Goal: Find specific page/section

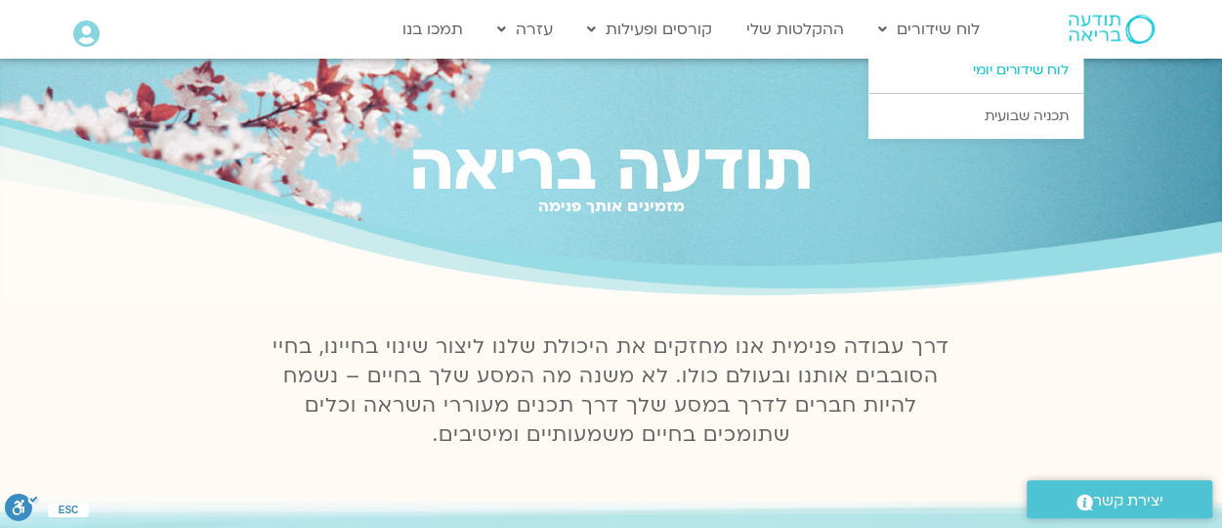
click at [973, 66] on link "לוח שידורים יומי" at bounding box center [976, 70] width 215 height 45
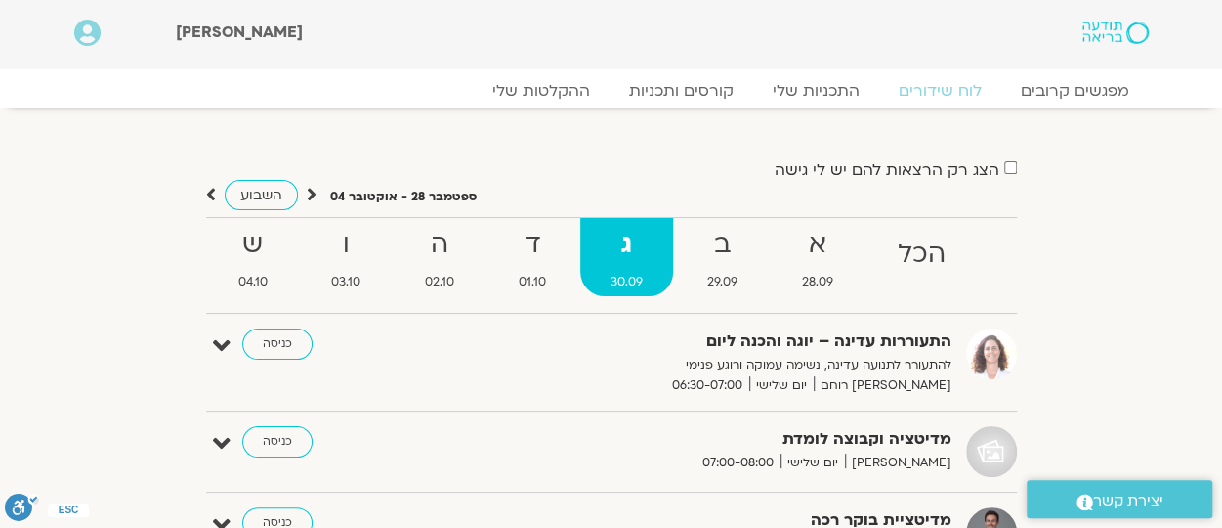
drag, startPoint x: 1221, startPoint y: 73, endPoint x: 1221, endPoint y: 111, distance: 38.1
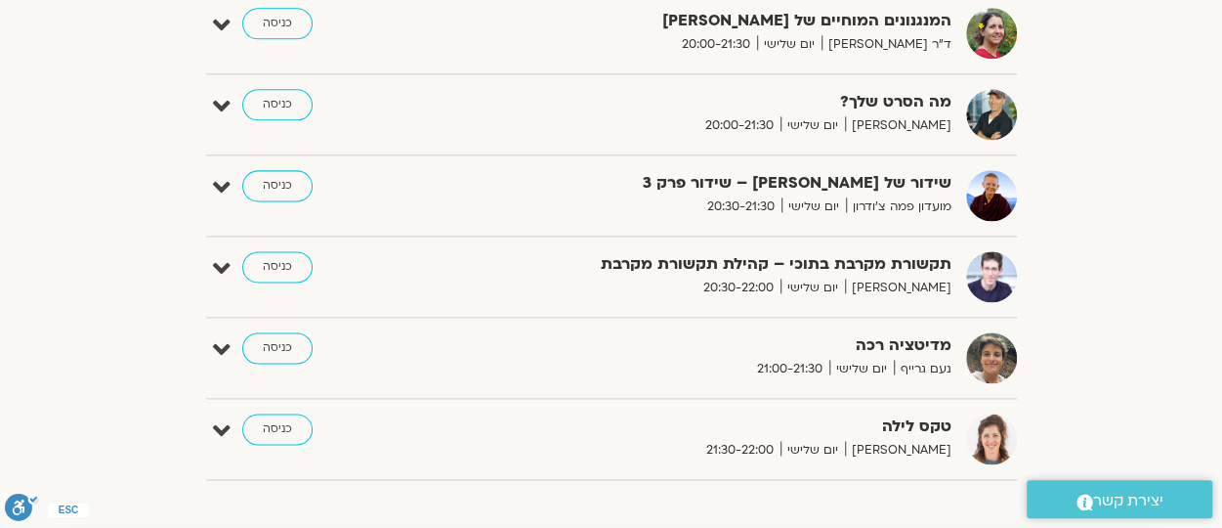
scroll to position [1178, 0]
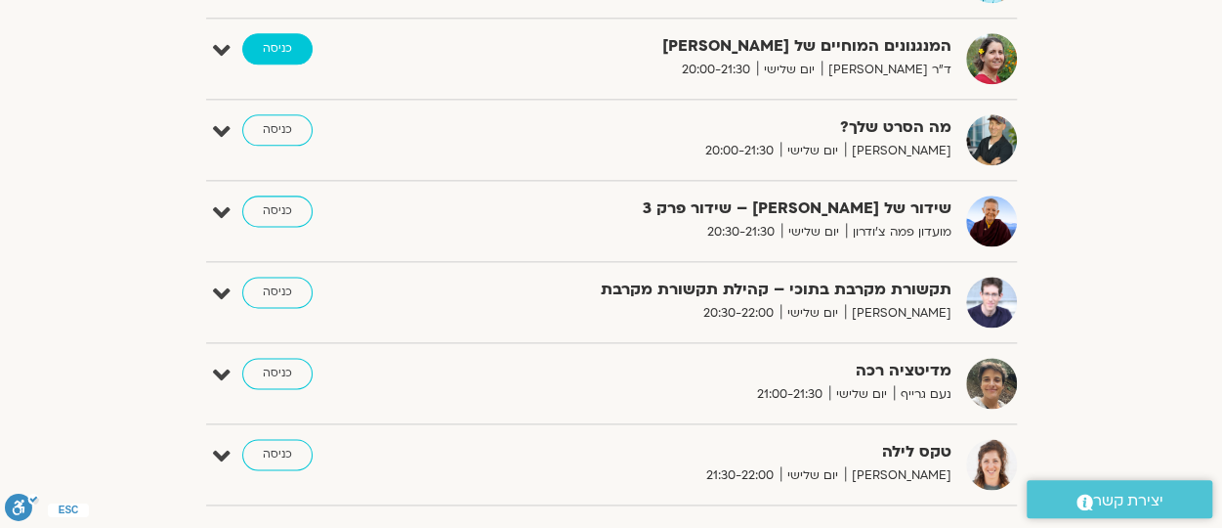
click at [281, 36] on link "כניסה" at bounding box center [277, 48] width 70 height 31
